Goal: Task Accomplishment & Management: Manage account settings

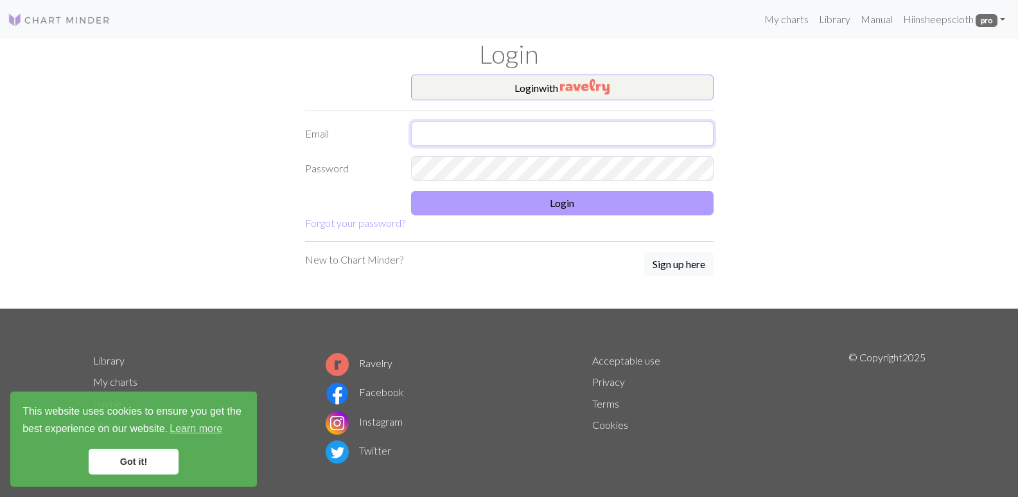
type input "[EMAIL_ADDRESS][DOMAIN_NAME]"
click at [481, 197] on button "Login" at bounding box center [562, 203] width 303 height 24
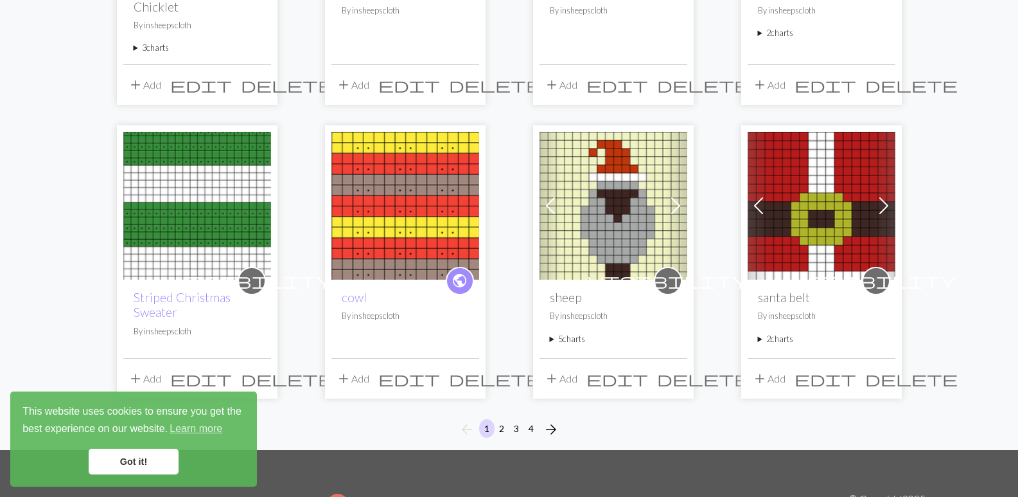
scroll to position [935, 0]
